Goal: Transaction & Acquisition: Book appointment/travel/reservation

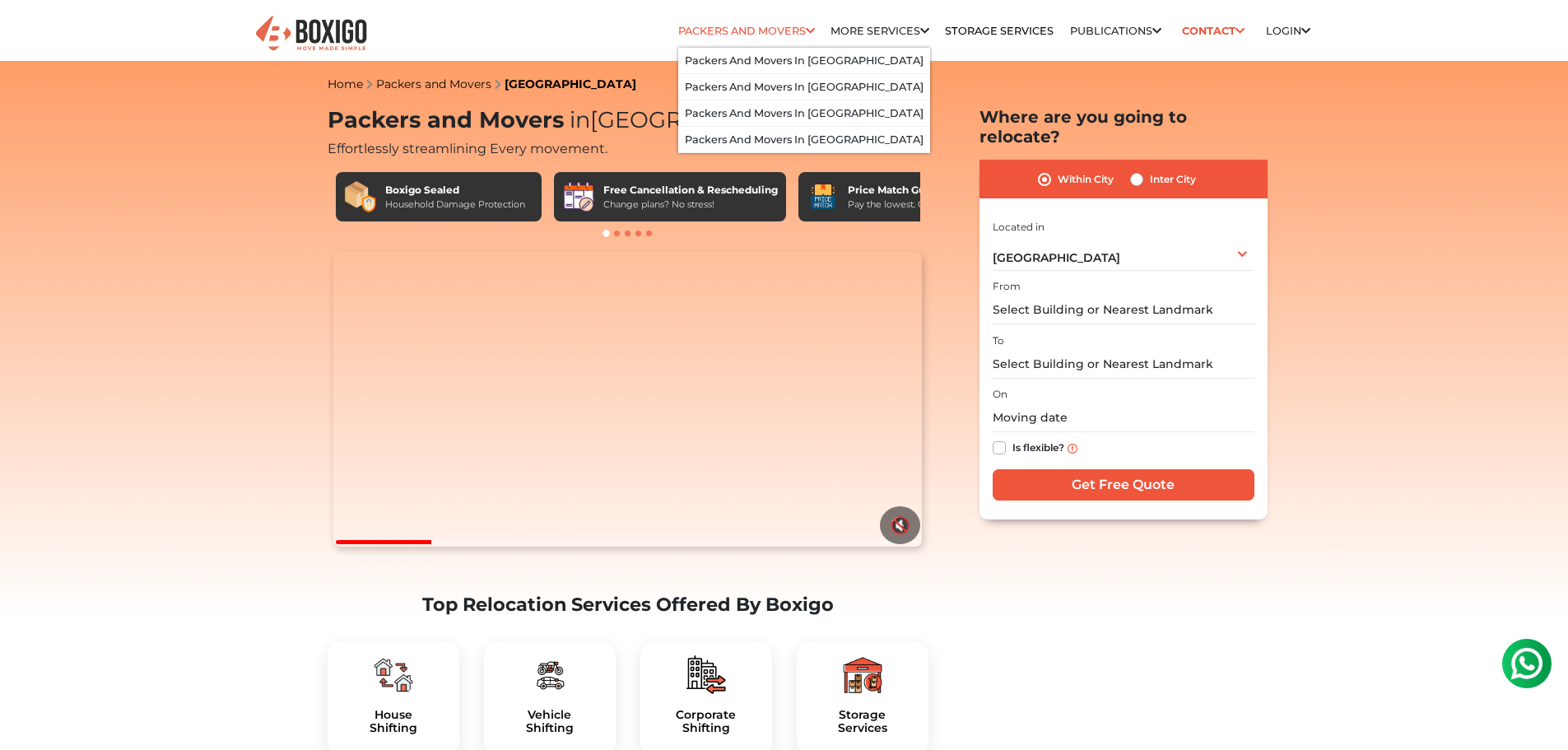
click at [678, 35] on link "Packers and Movers" at bounding box center [746, 31] width 137 height 12
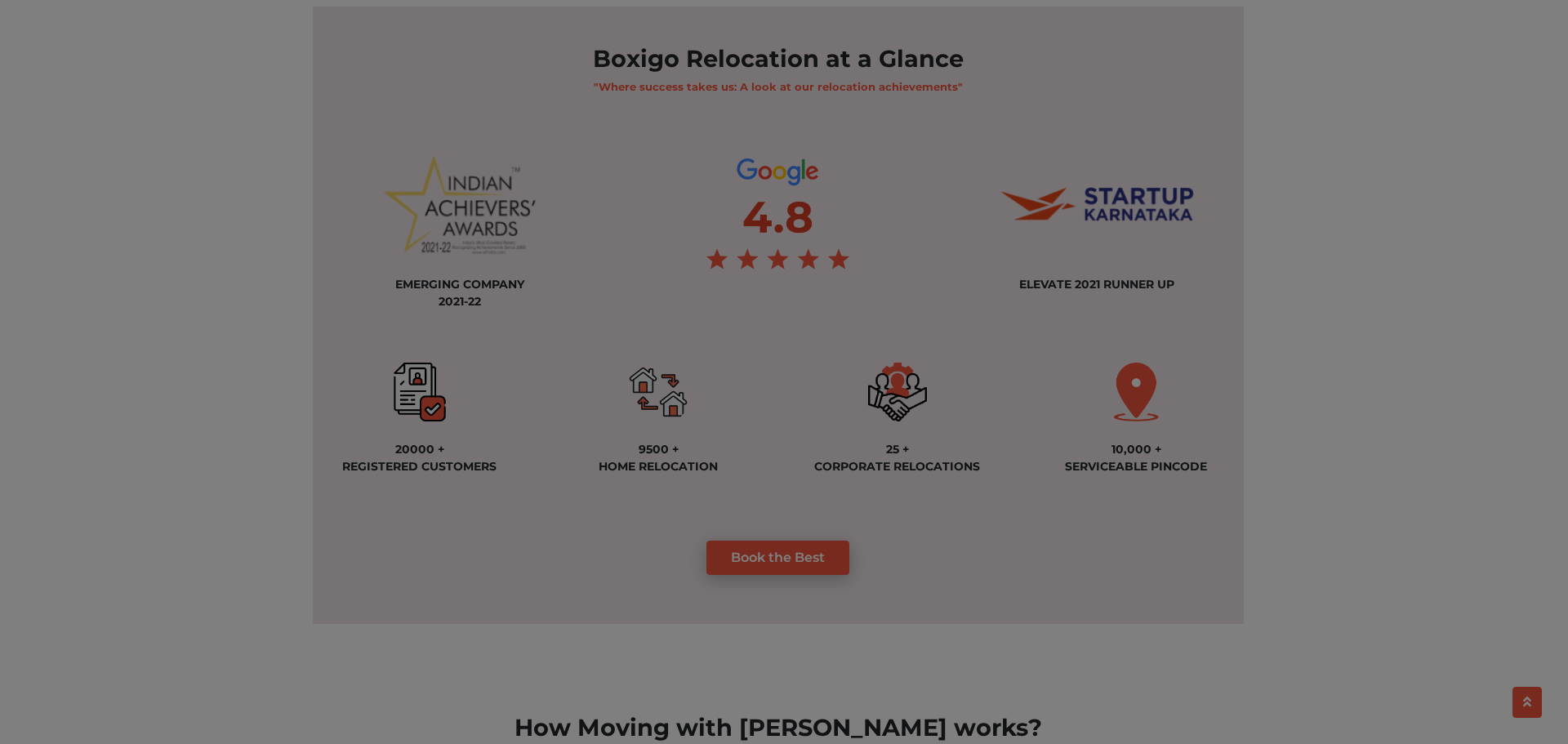
scroll to position [1306, 0]
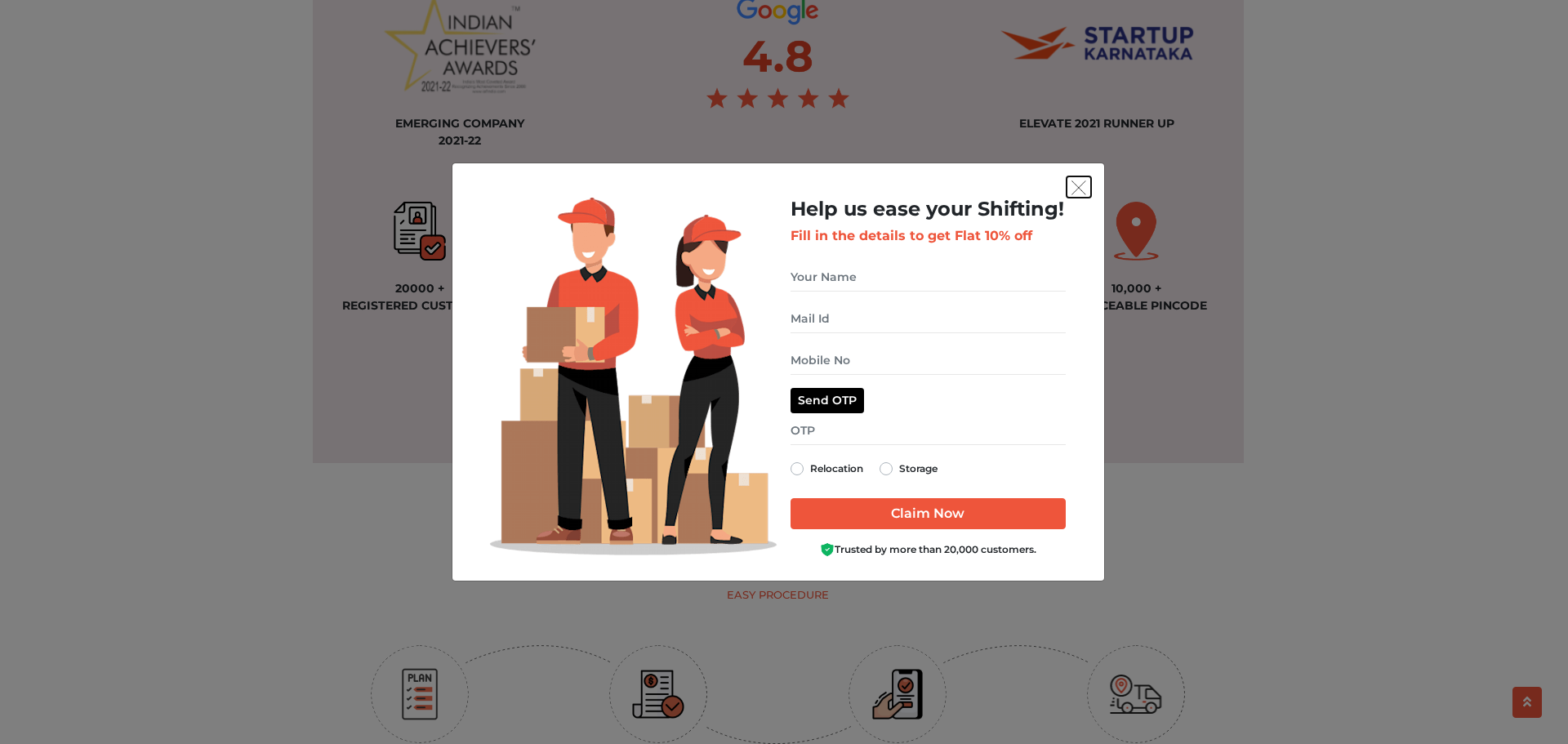
click at [1083, 187] on img "get free quote dialog" at bounding box center [1078, 188] width 15 height 15
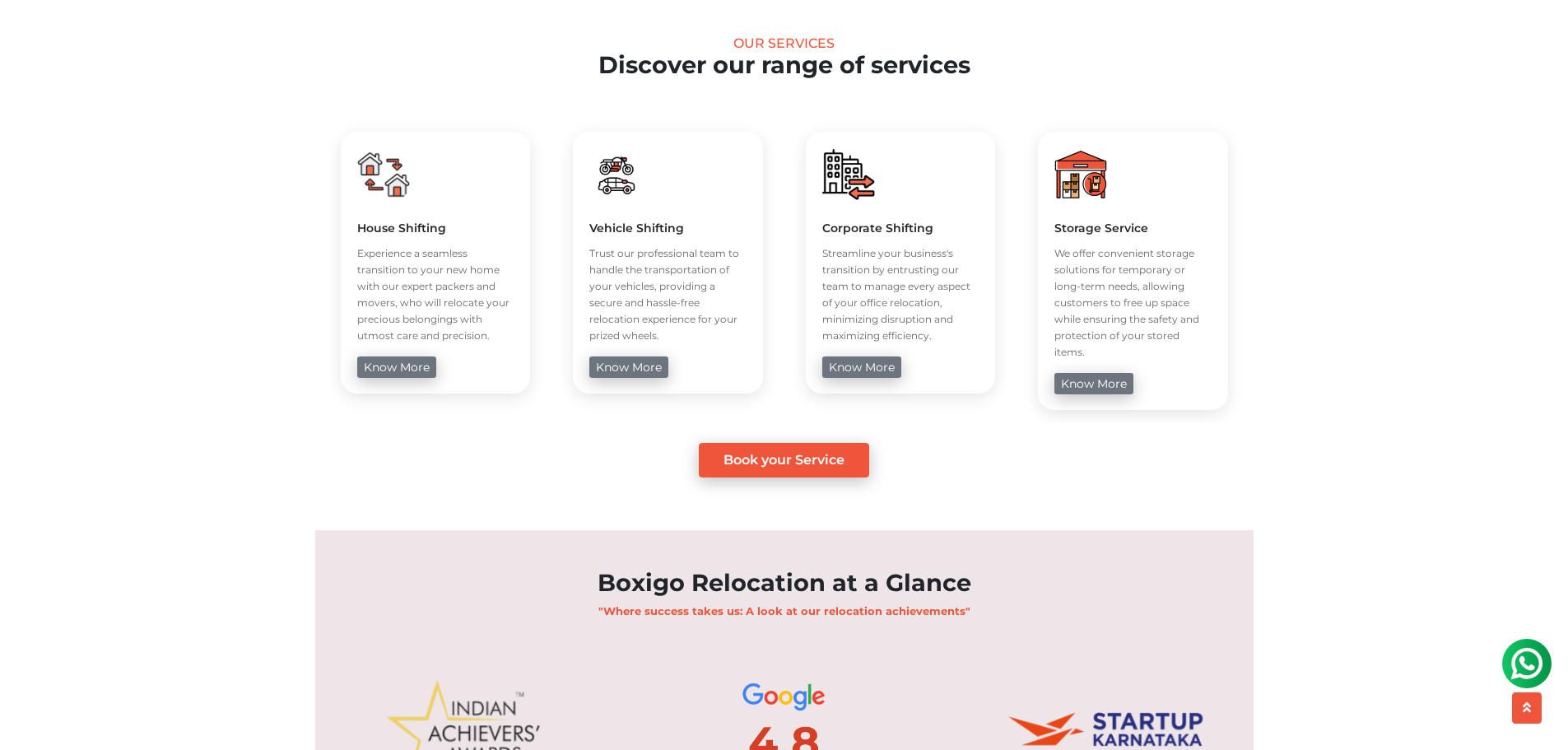
scroll to position [0, 0]
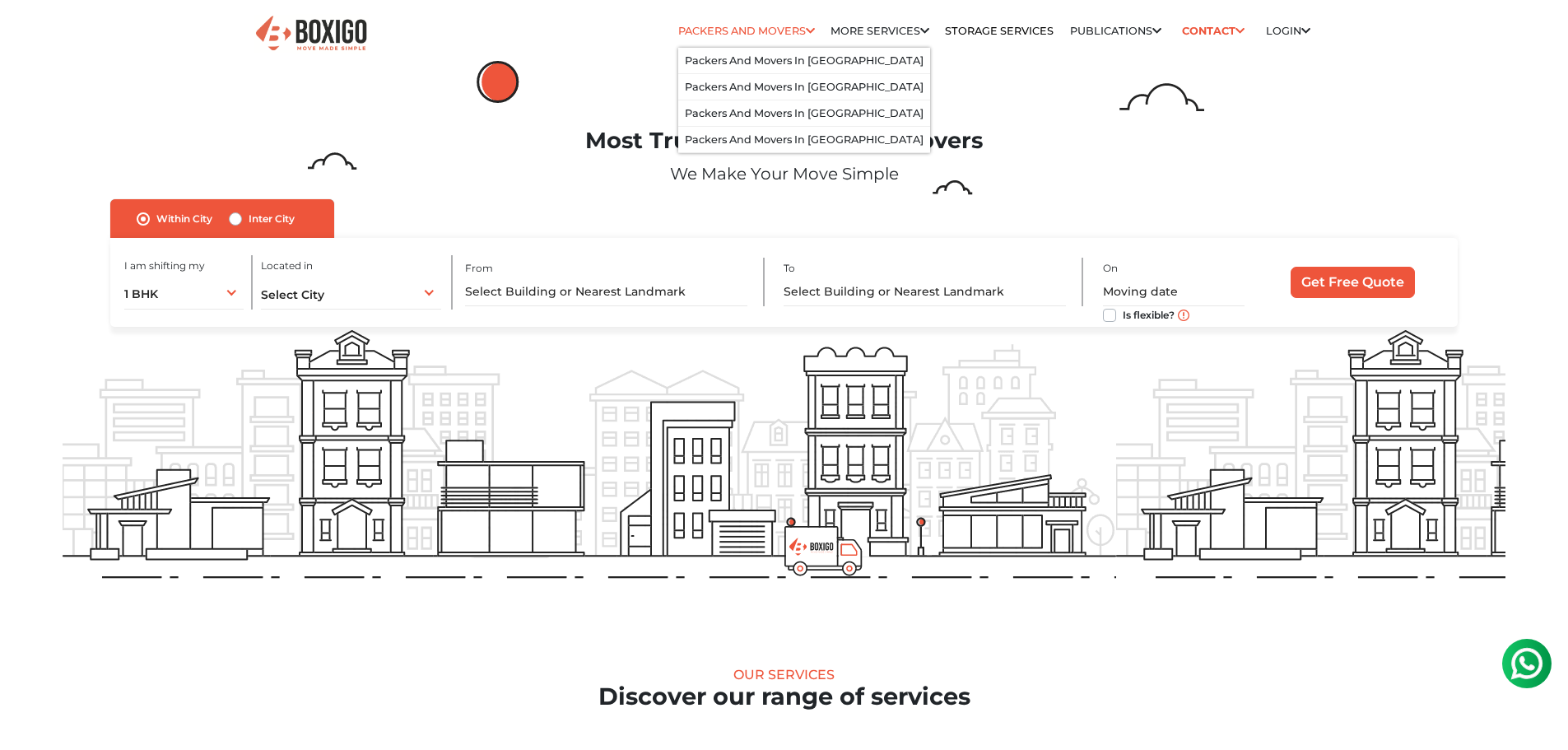
click at [732, 34] on link "Packers and Movers" at bounding box center [746, 31] width 137 height 12
